Goal: Information Seeking & Learning: Find specific page/section

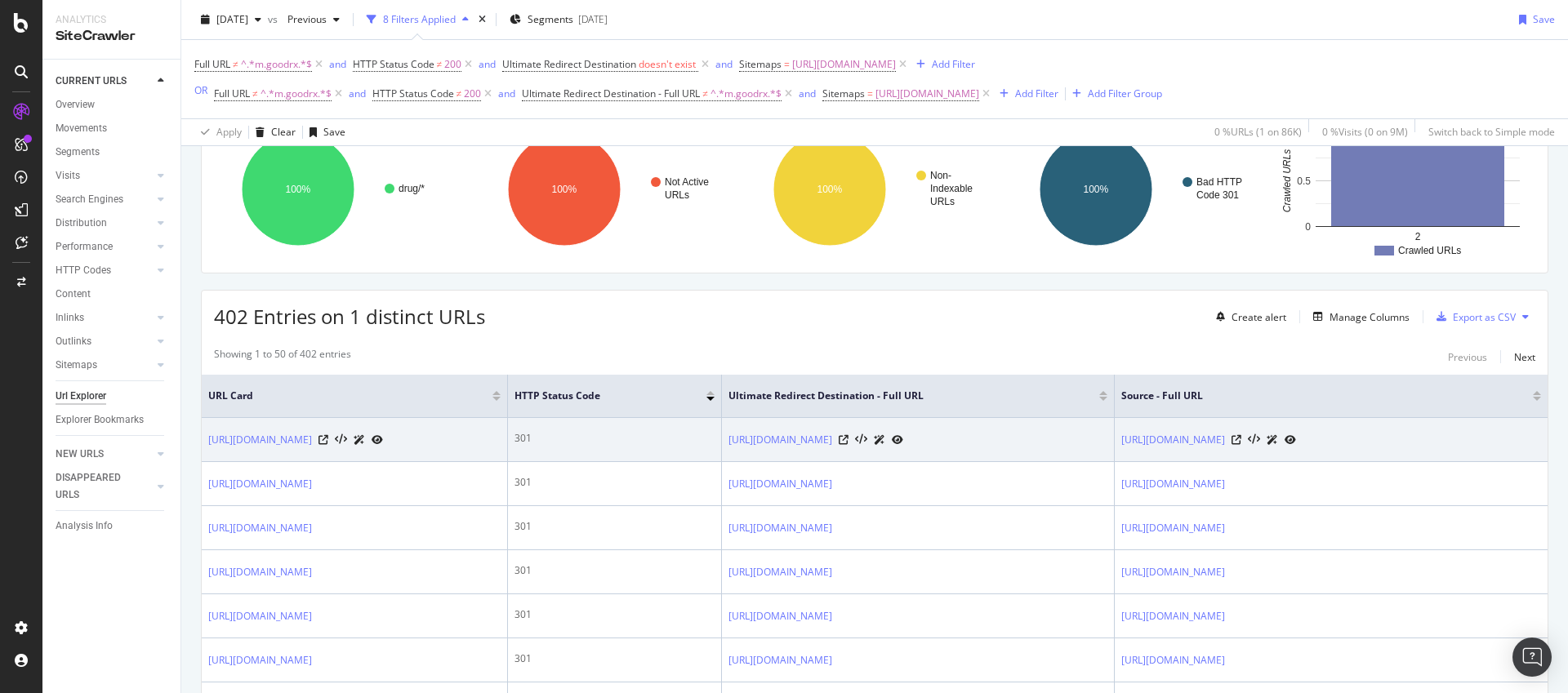
scroll to position [158, 0]
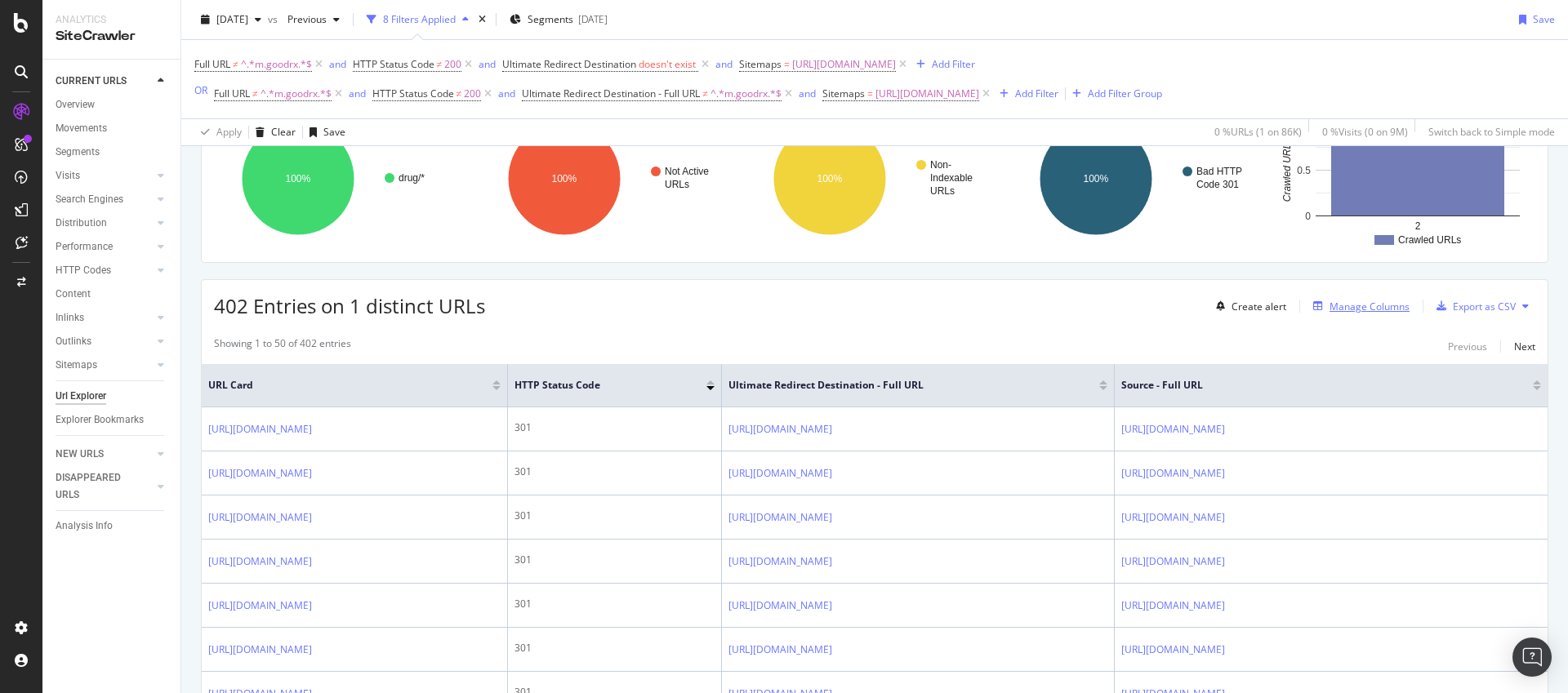
click at [1362, 303] on div "Manage Columns" at bounding box center [1369, 307] width 80 height 14
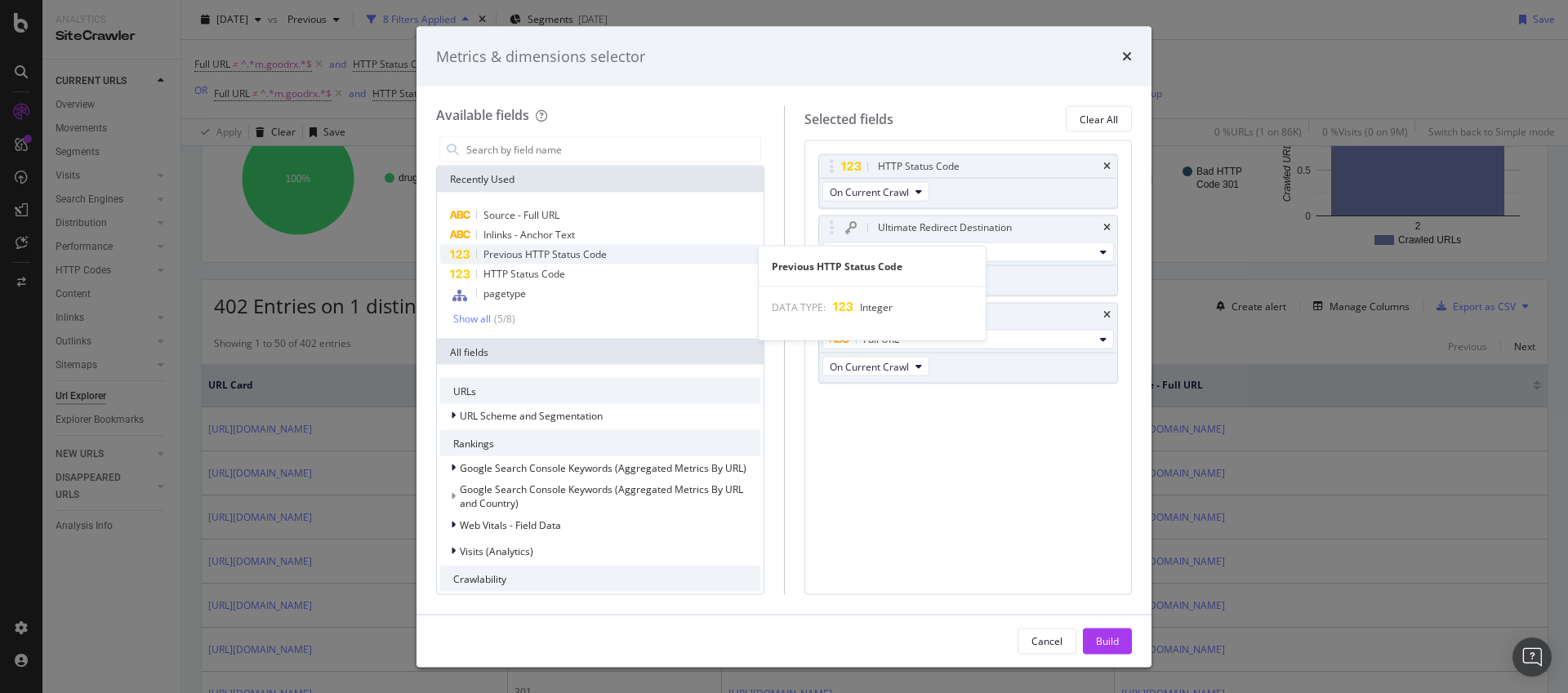
click at [597, 259] on span "Previous HTTP Status Code" at bounding box center [545, 254] width 123 height 14
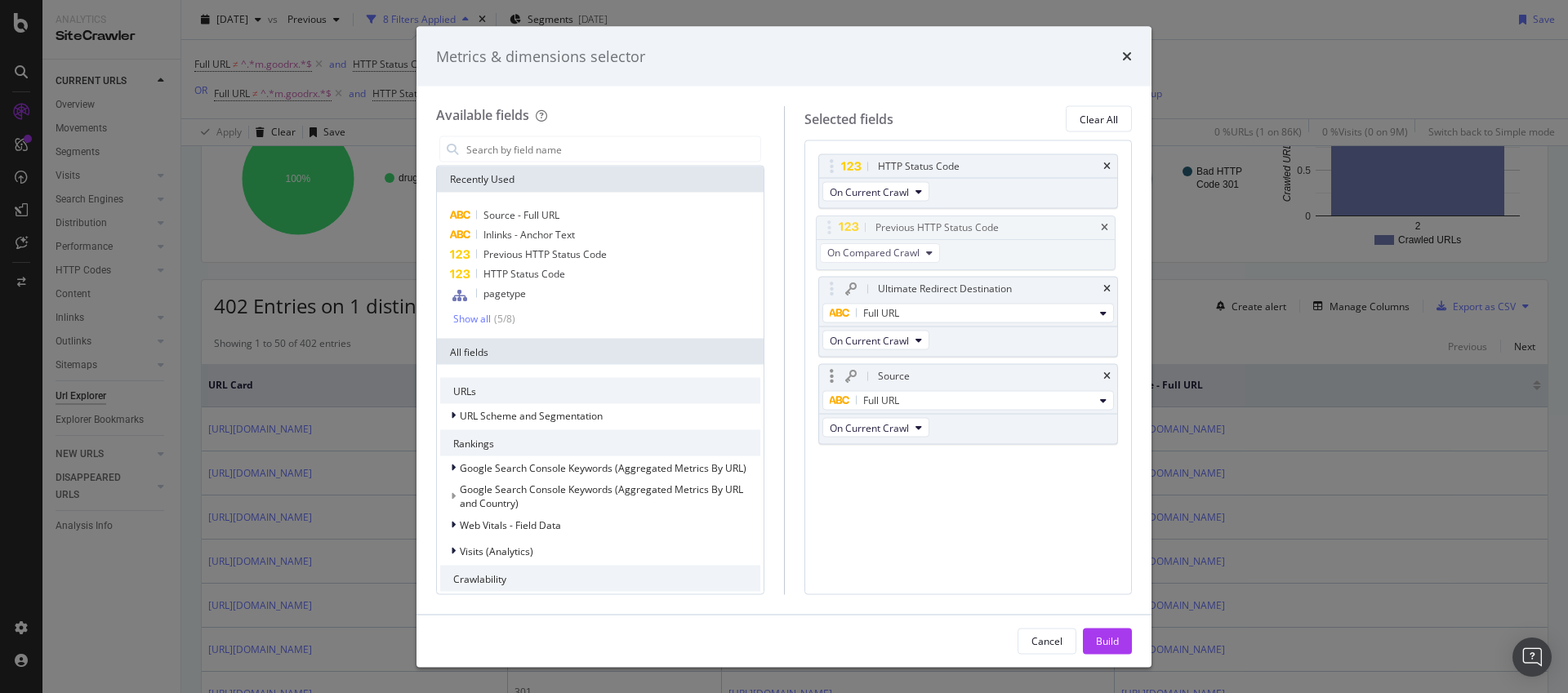
drag, startPoint x: 831, startPoint y: 396, endPoint x: 1024, endPoint y: 444, distance: 198.9
click at [828, 221] on body "Analytics SiteCrawler CURRENT URLS Overview Movements Segments Visits Analysis …" at bounding box center [784, 346] width 1568 height 693
click at [1110, 651] on div "Build" at bounding box center [1107, 641] width 23 height 25
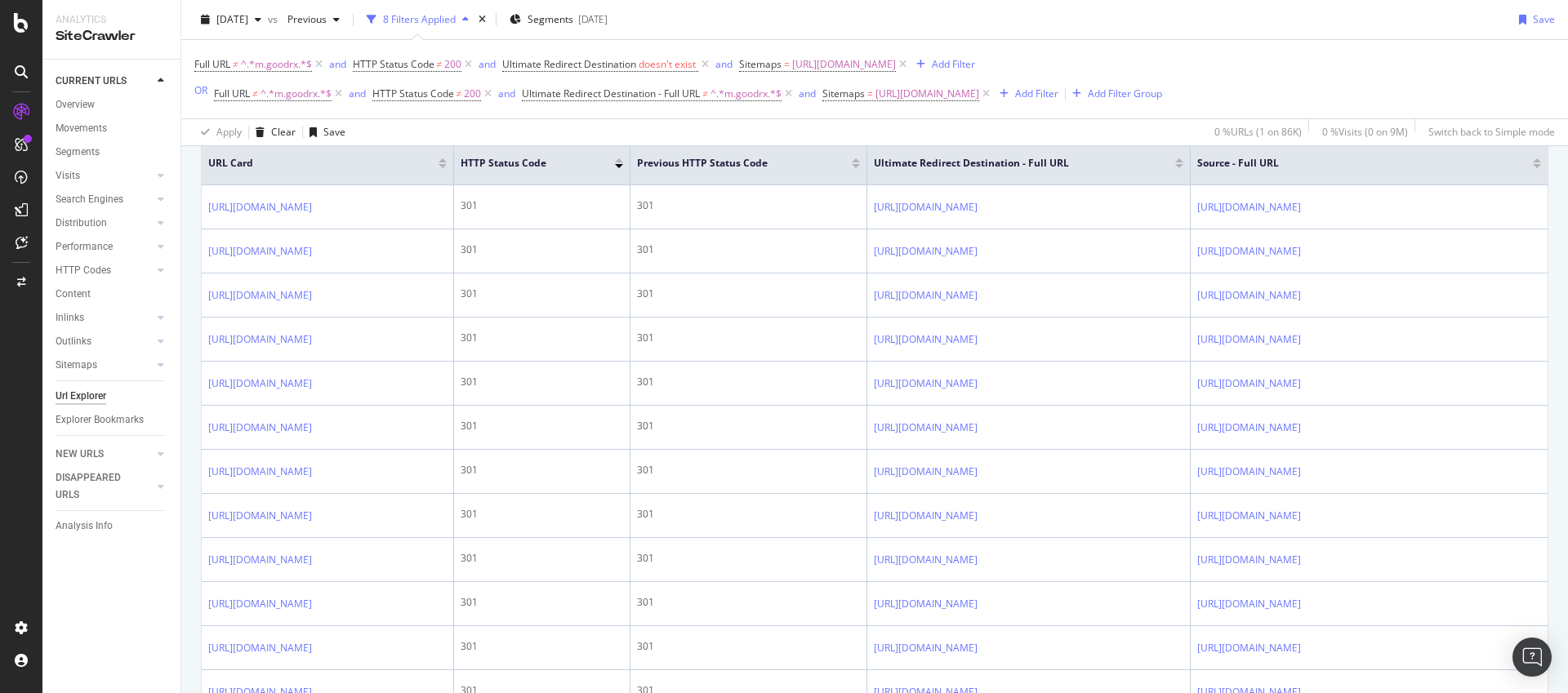
scroll to position [368, 0]
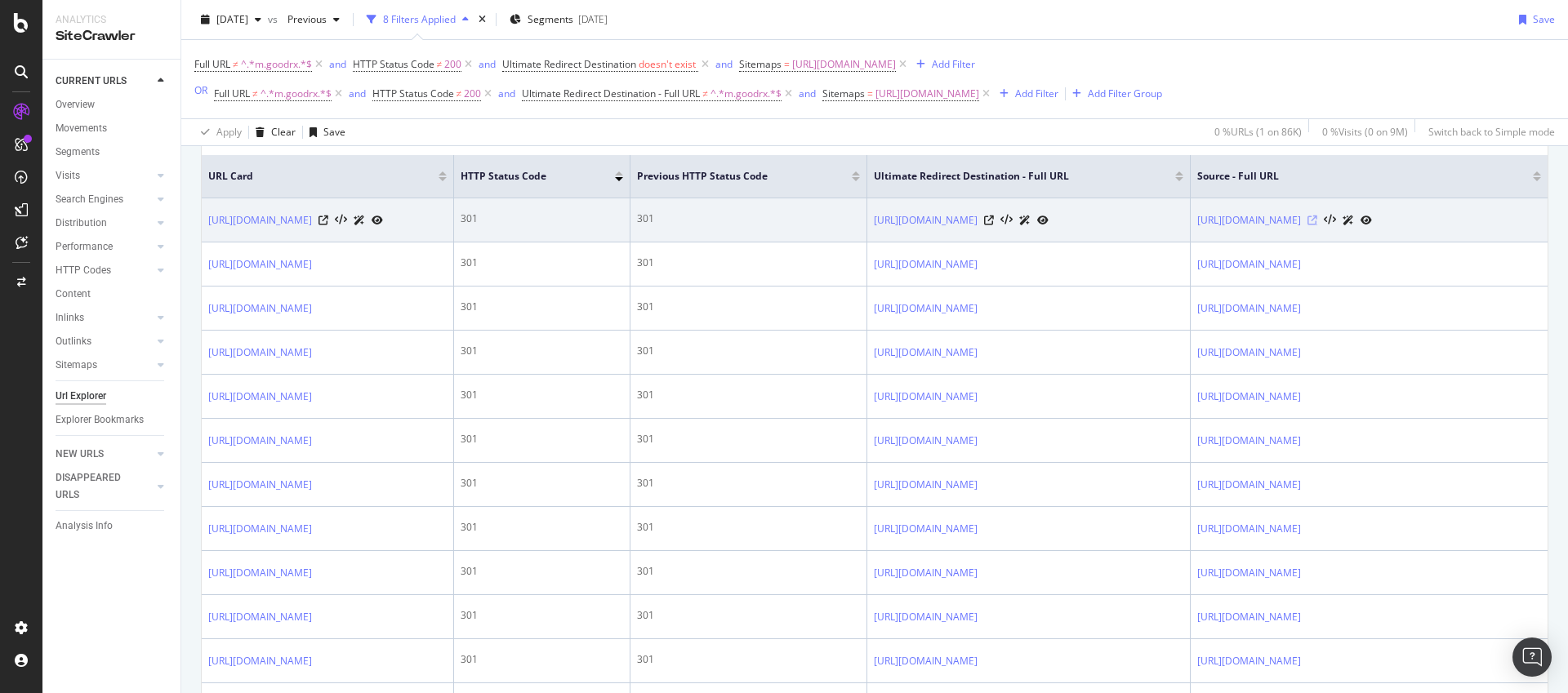
click at [1318, 222] on icon at bounding box center [1313, 221] width 10 height 10
drag, startPoint x: 462, startPoint y: 224, endPoint x: 207, endPoint y: 222, distance: 255.0
click at [208, 222] on div "[URL][DOMAIN_NAME]" at bounding box center [327, 220] width 238 height 17
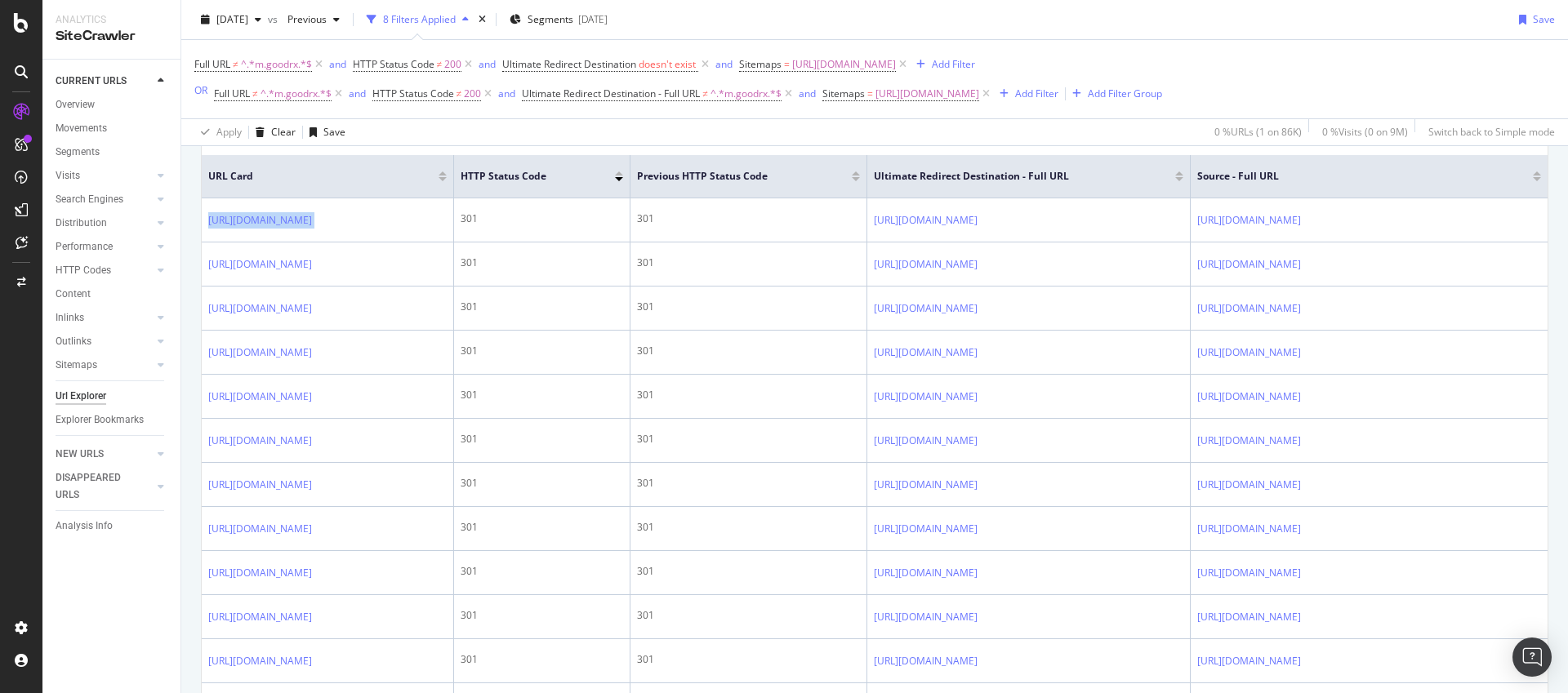
copy div "[URL][DOMAIN_NAME]"
click at [404, 138] on div "Apply Clear Save 0 % URLs ( 1 on 86K ) 0 % Visits ( 0 on 9M ) Switch back to Si…" at bounding box center [875, 132] width 1387 height 27
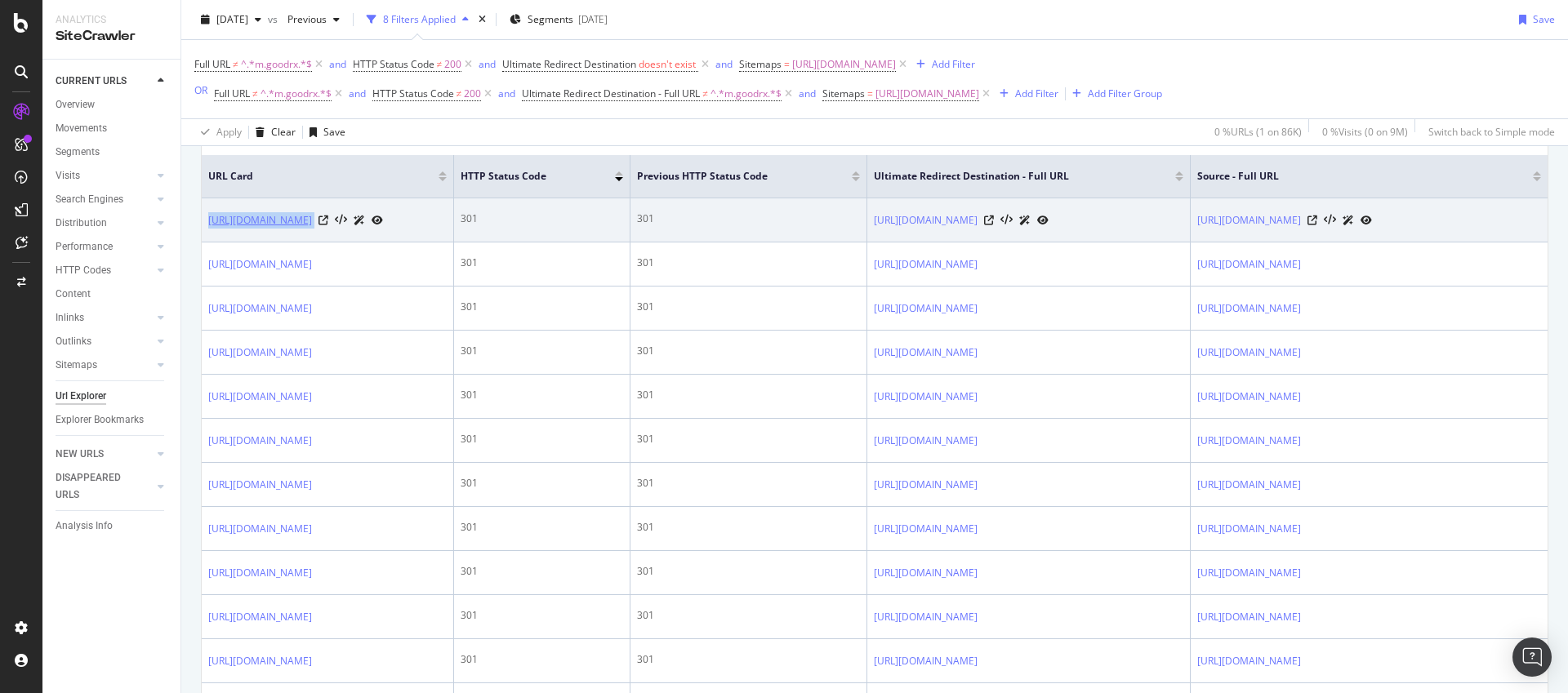
drag, startPoint x: 374, startPoint y: 230, endPoint x: 210, endPoint y: 226, distance: 164.0
click at [210, 226] on td "[URL][DOMAIN_NAME]" at bounding box center [328, 221] width 253 height 44
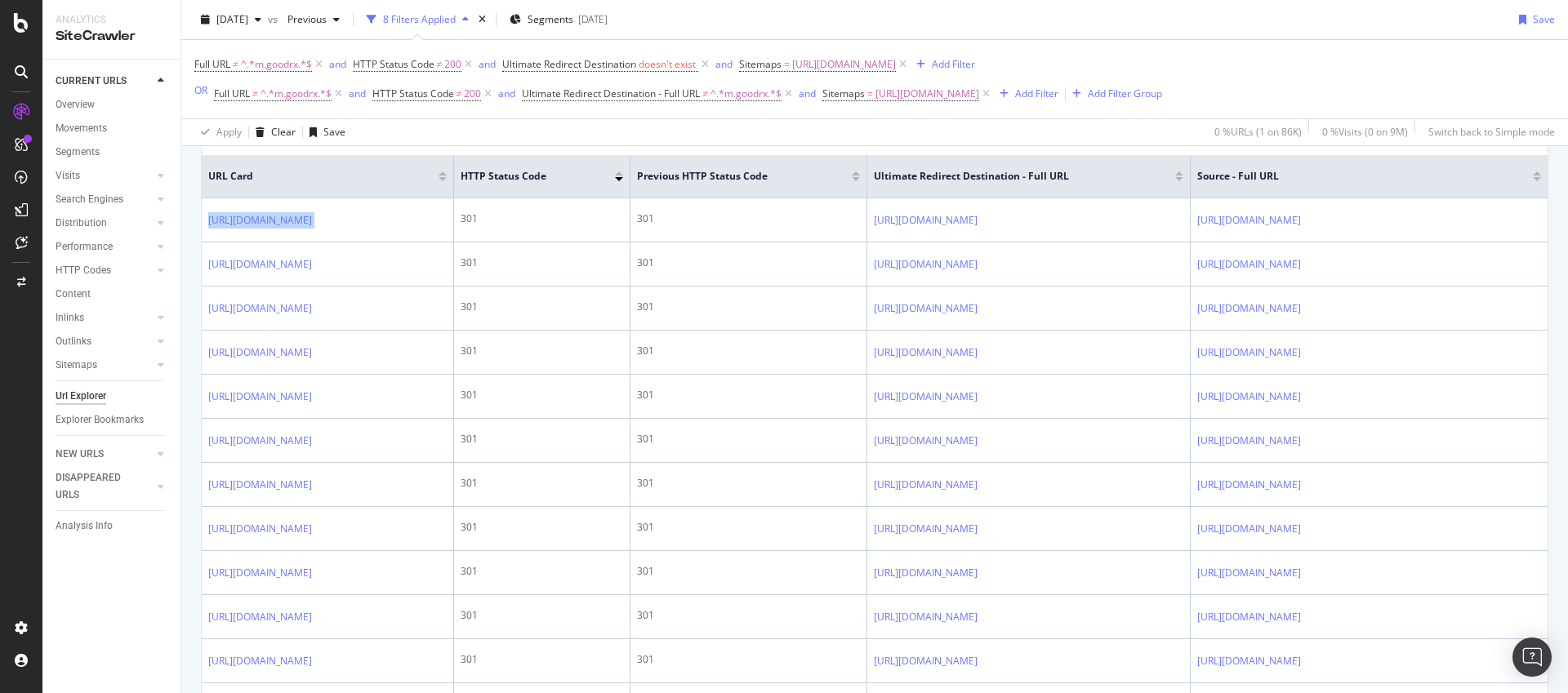
copy div "[URL][DOMAIN_NAME]"
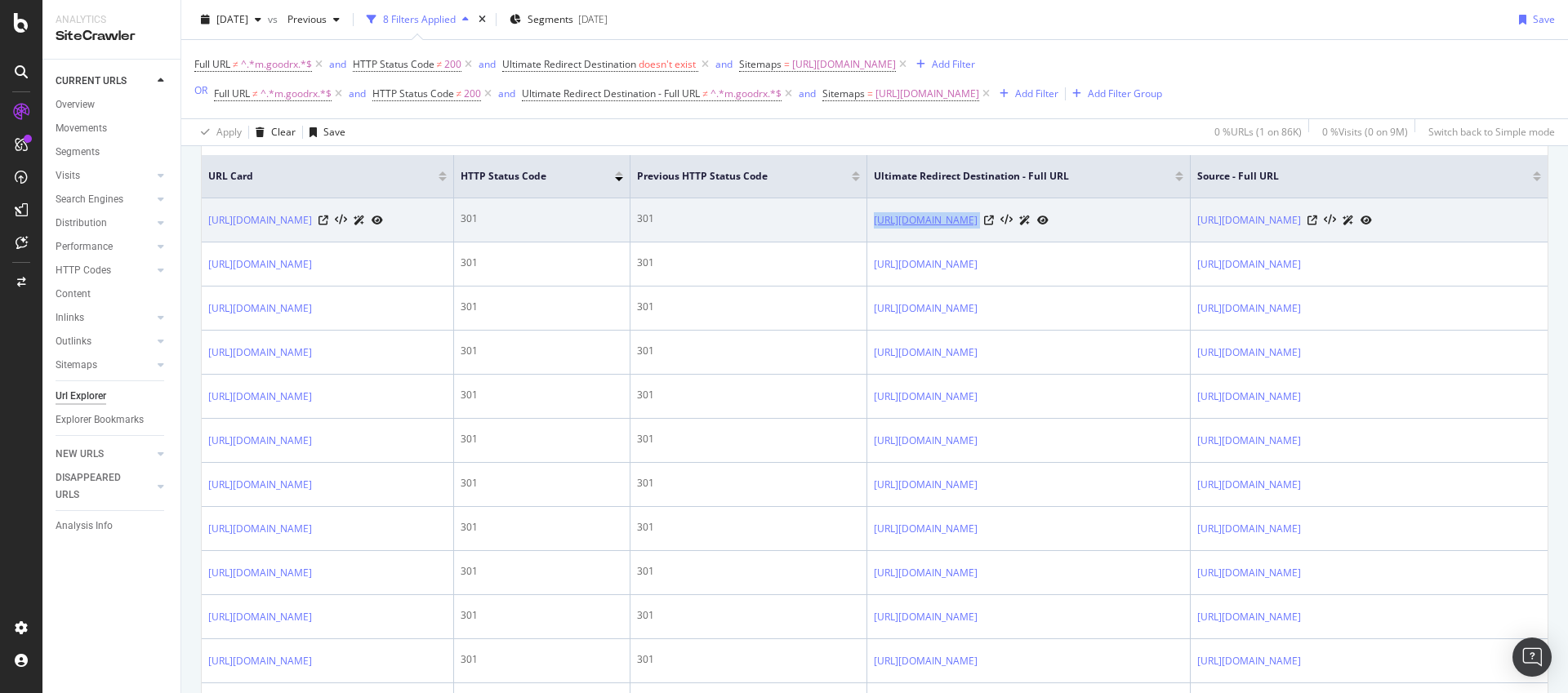
drag, startPoint x: 1118, startPoint y: 225, endPoint x: 855, endPoint y: 226, distance: 263.0
click at [874, 226] on div "[URL][DOMAIN_NAME]" at bounding box center [1029, 220] width 309 height 17
copy div "[URL][DOMAIN_NAME]"
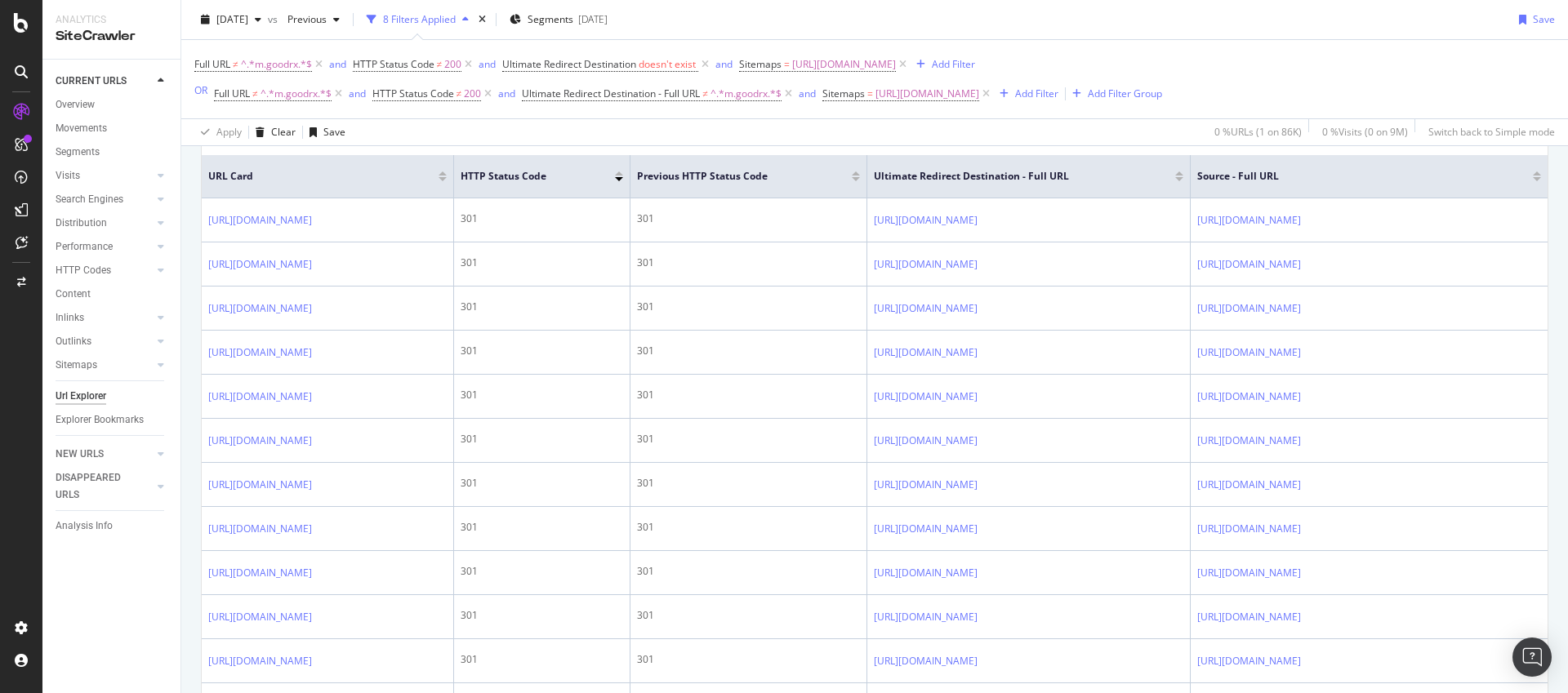
click at [1373, 52] on div "Full URL ≠ ^.*m.goodrx.*$ and HTTP Status Code ≠ 200 and Ultimate Redirect Dest…" at bounding box center [875, 79] width 1361 height 79
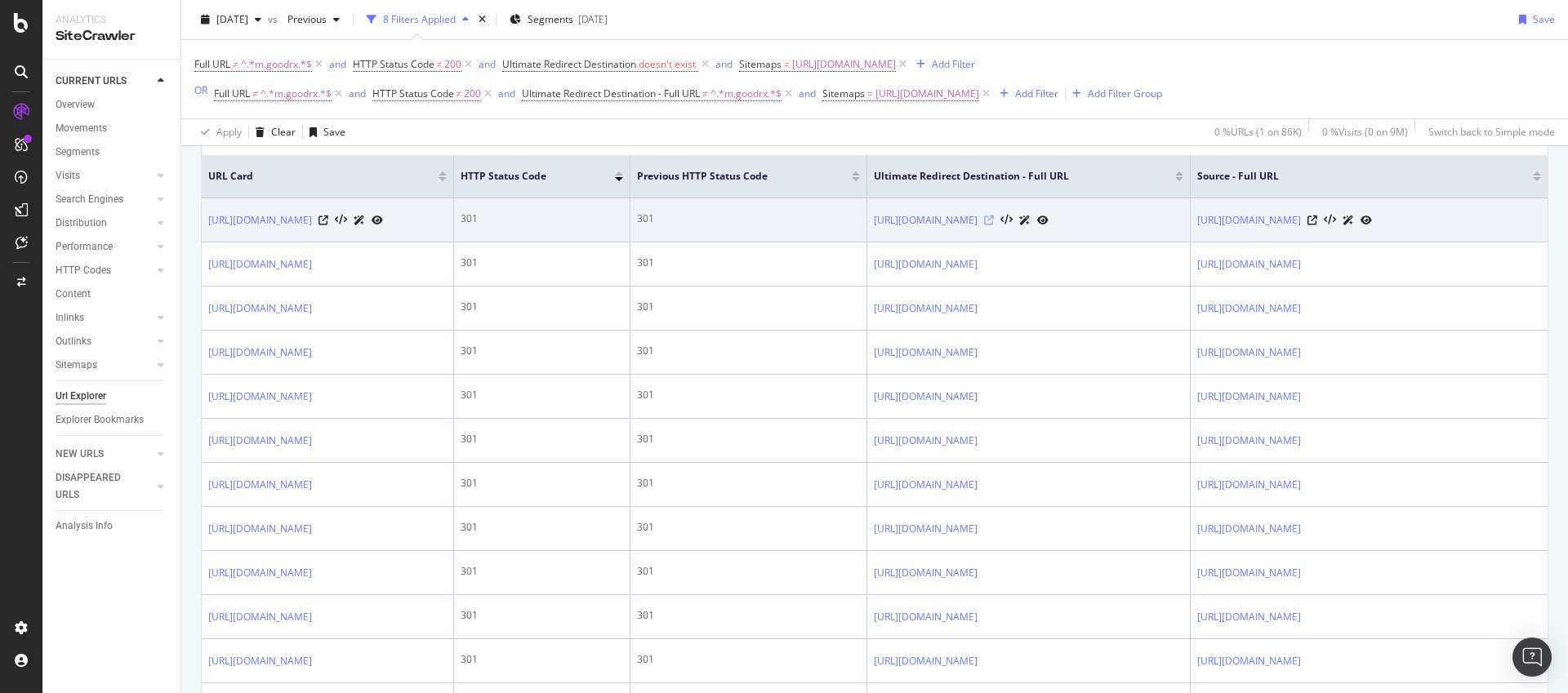
click at [994, 221] on icon at bounding box center [989, 221] width 10 height 10
